Goal: Navigation & Orientation: Find specific page/section

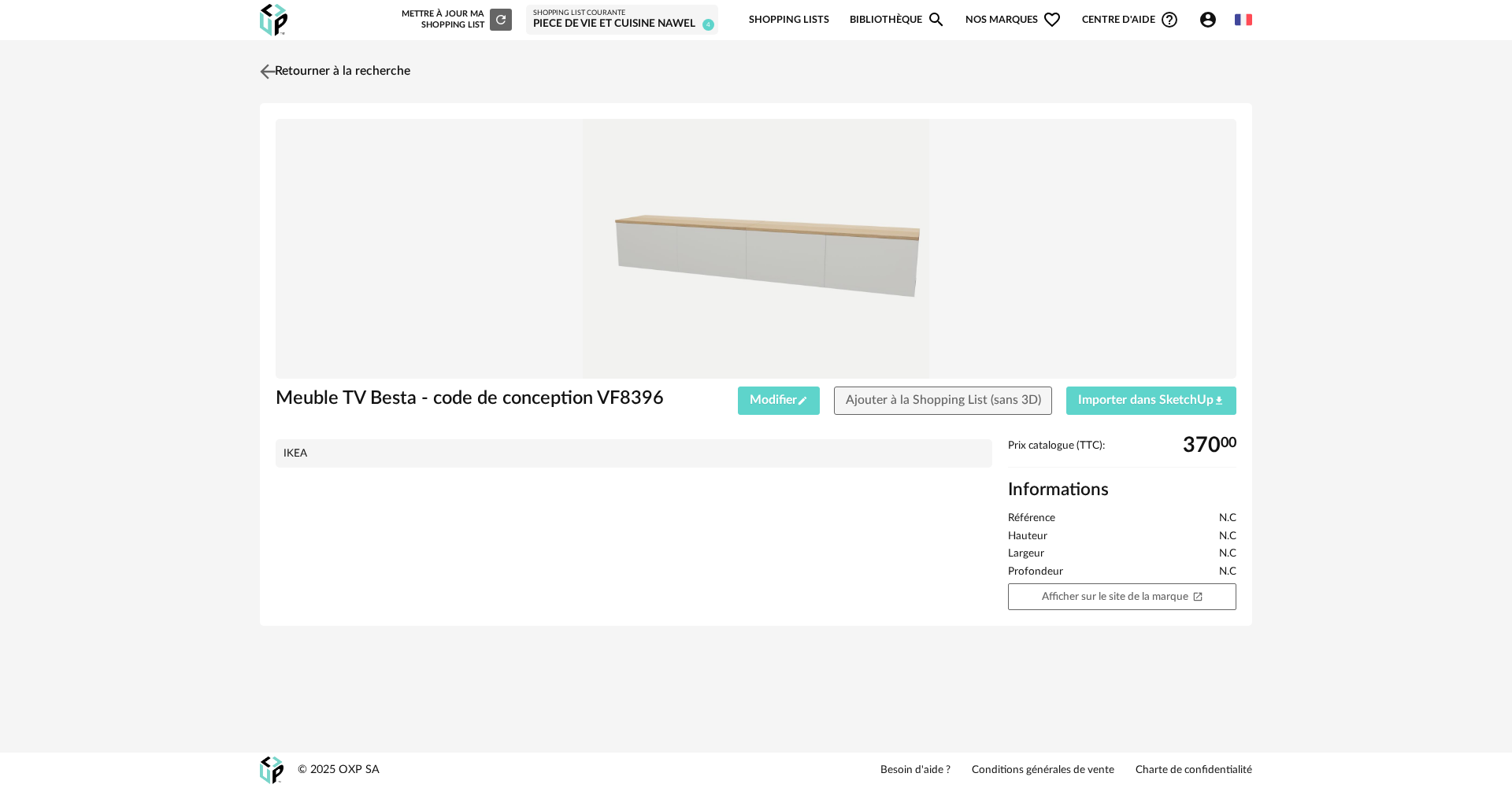
click at [355, 70] on link "Retourner à la recherche" at bounding box center [333, 71] width 155 height 35
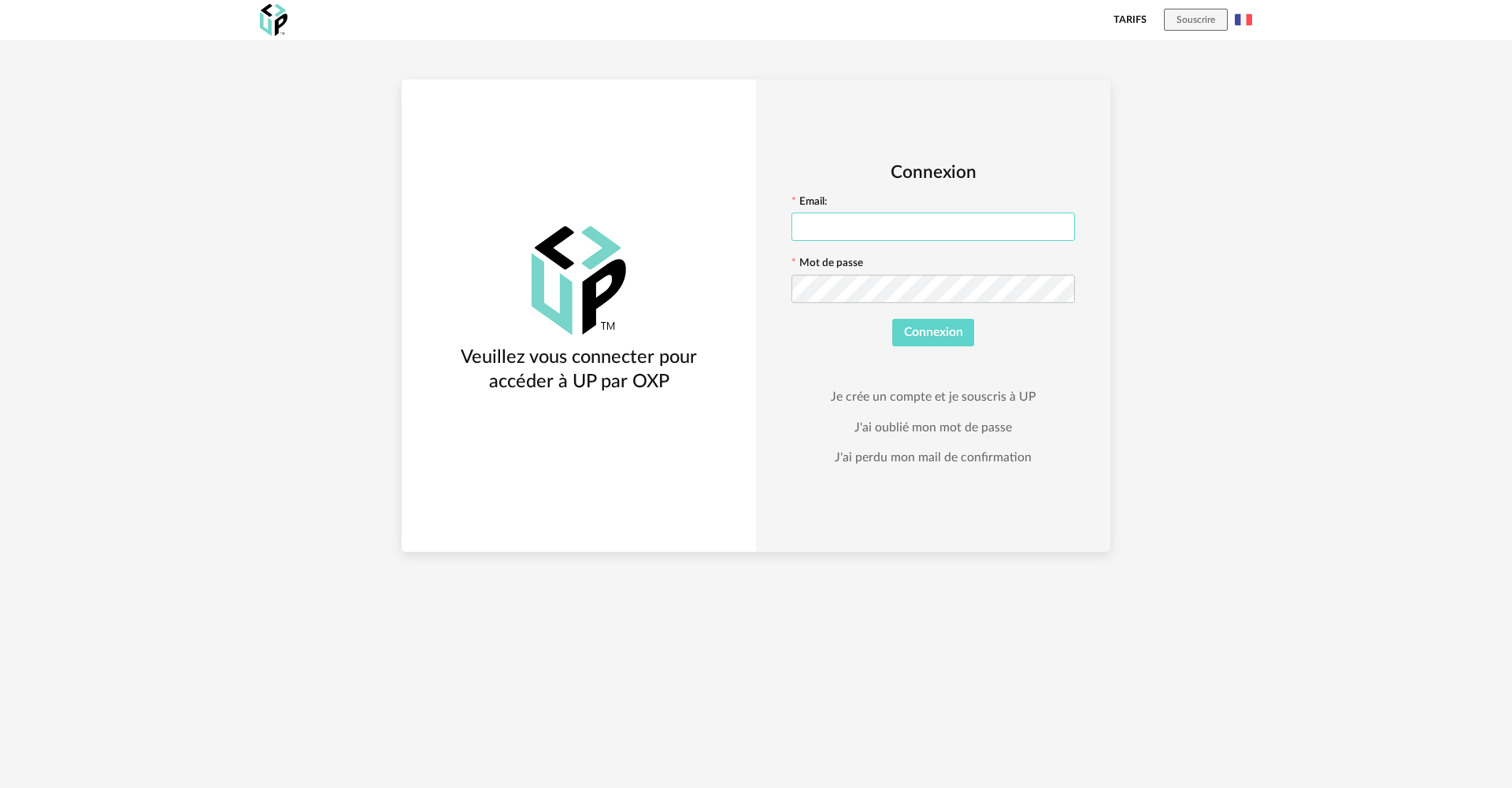
click at [889, 219] on input "text" at bounding box center [932, 227] width 284 height 28
type input "**********"
click at [892, 319] on button "Connexion" at bounding box center [933, 333] width 83 height 28
